Goal: Find specific page/section: Find specific page/section

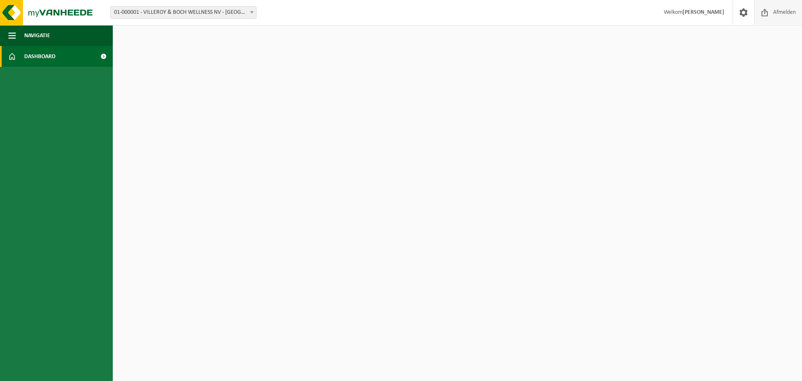
click at [767, 11] on span at bounding box center [765, 12] width 13 height 25
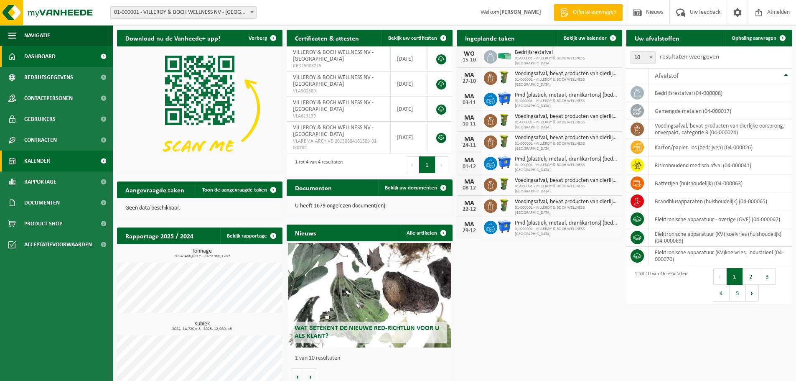
click at [33, 161] on span "Kalender" at bounding box center [37, 160] width 26 height 21
